Goal: Find specific page/section: Find specific page/section

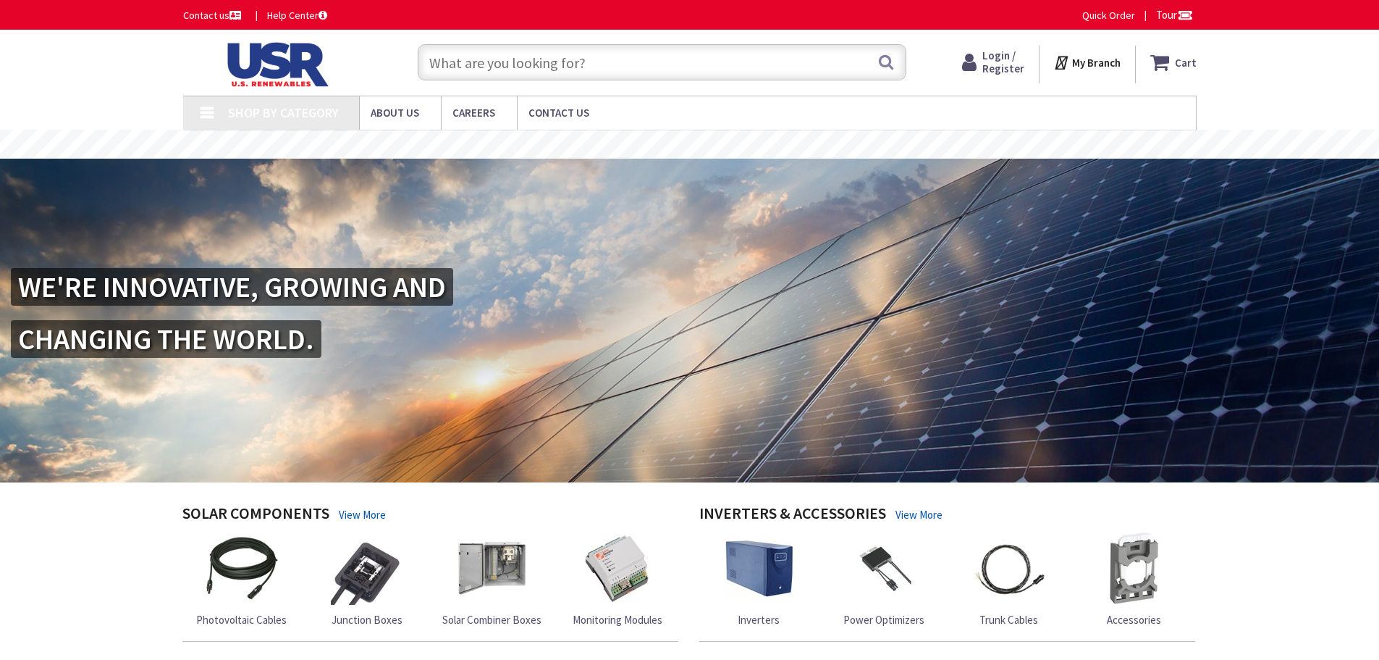
click at [606, 64] on input "text" at bounding box center [662, 62] width 489 height 36
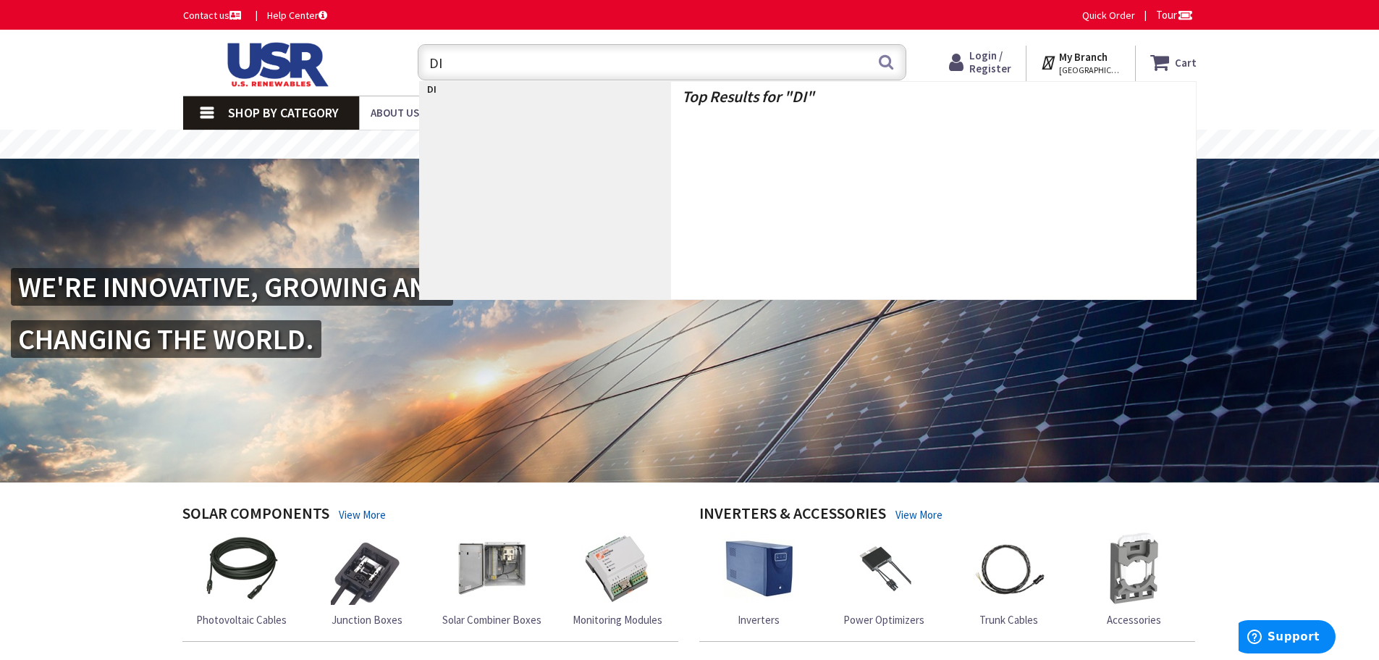
type input "D"
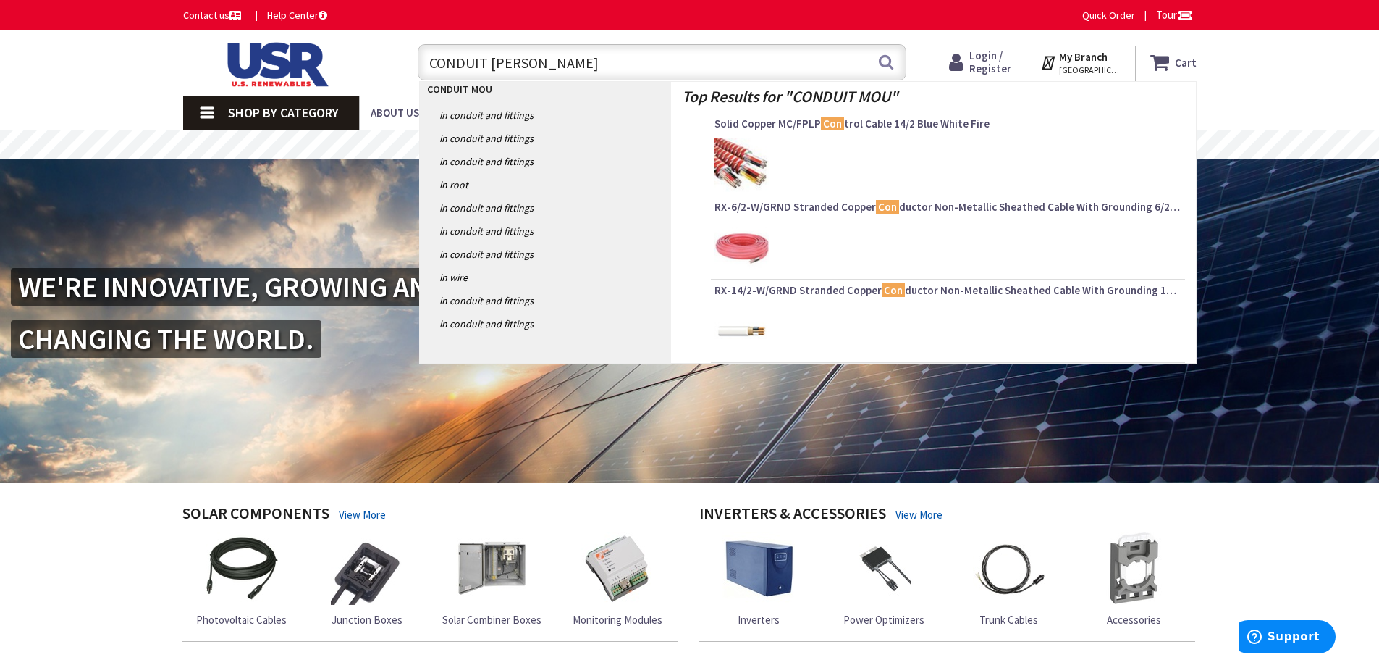
type input "CONDUIT MOUNT"
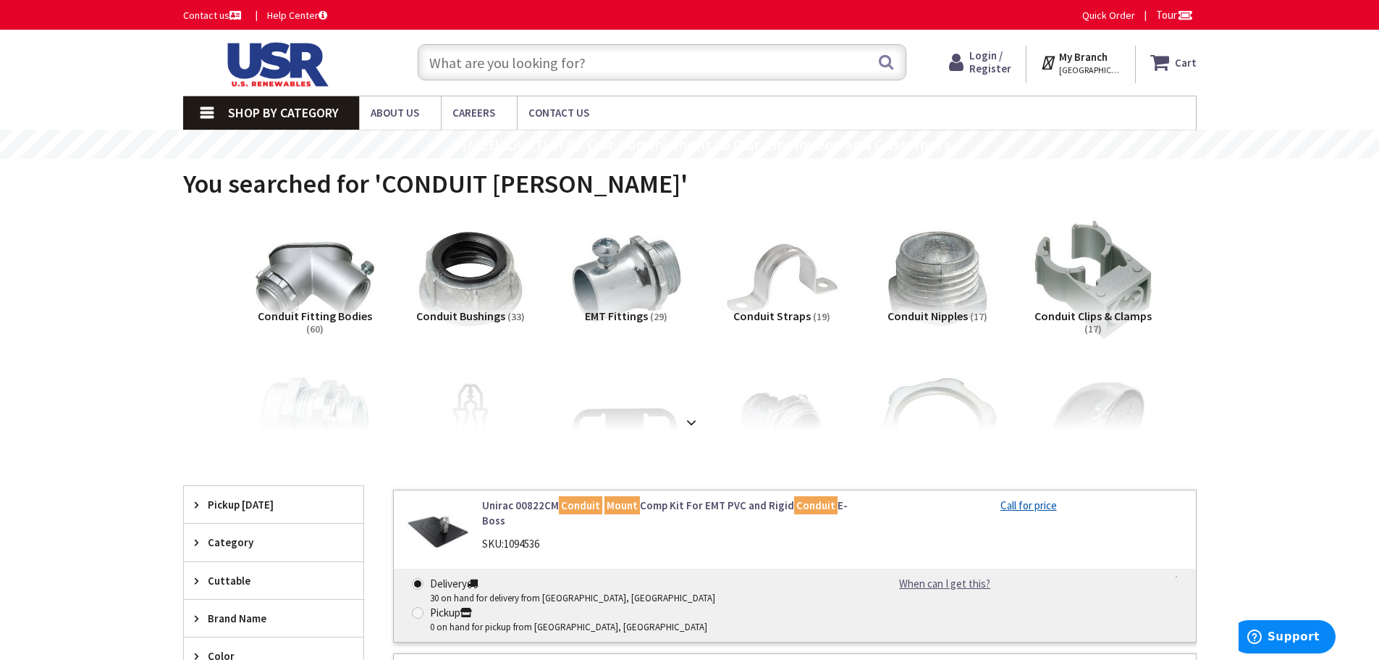
click at [586, 66] on input "text" at bounding box center [662, 62] width 489 height 36
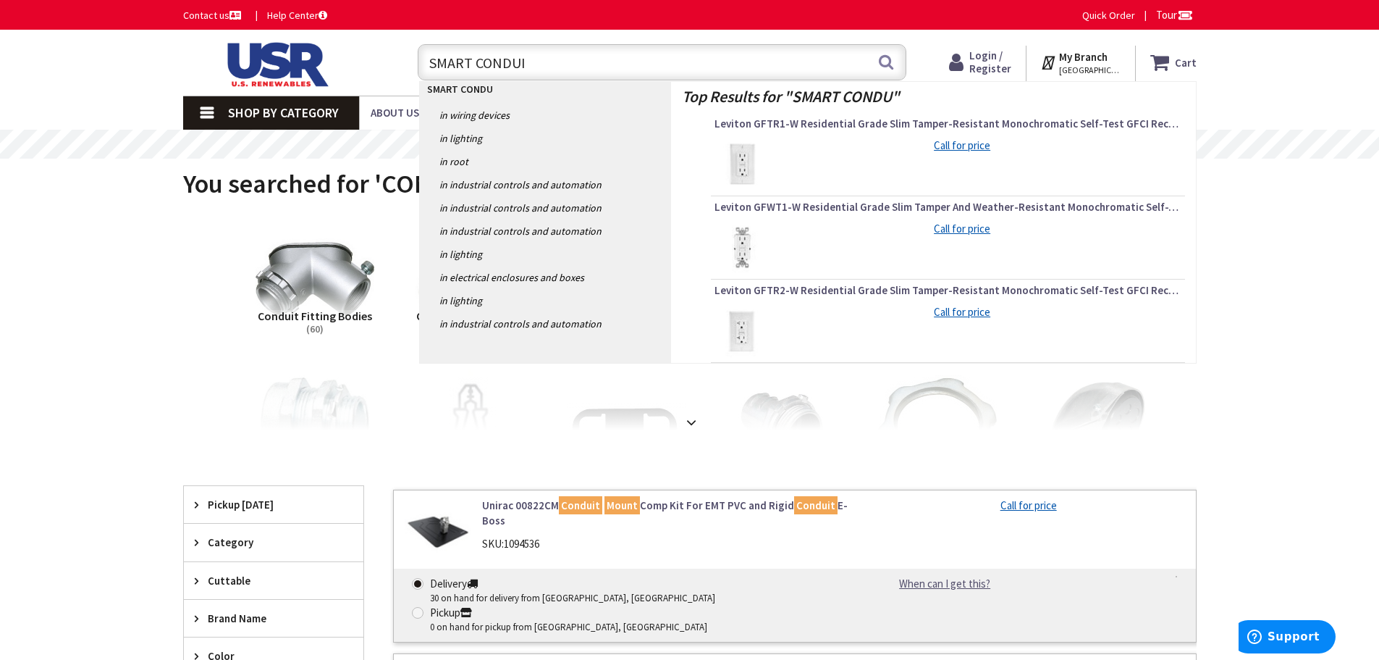
type input "SMART CONDUIT"
